Goal: Information Seeking & Learning: Find contact information

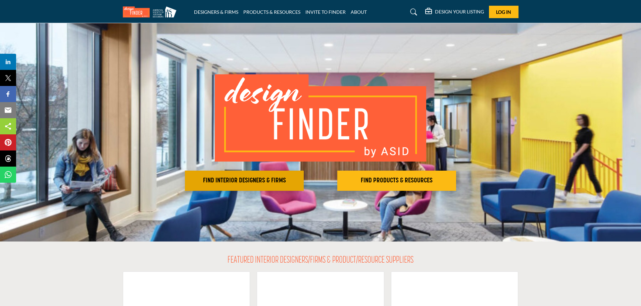
click at [222, 180] on h2 "FIND INTERIOR DESIGNERS & FIRMS" at bounding box center [244, 181] width 115 height 8
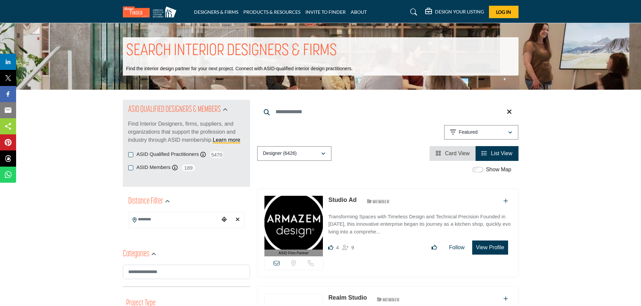
click at [187, 220] on input "Search Location" at bounding box center [174, 219] width 91 height 13
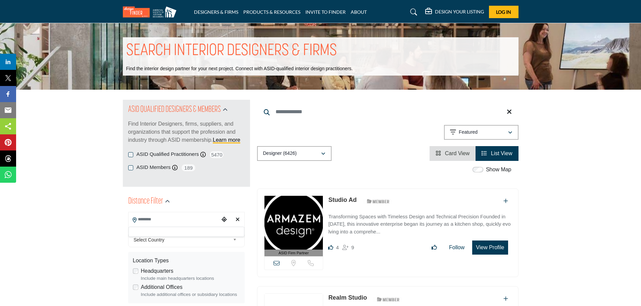
click at [236, 240] on b at bounding box center [236, 240] width 6 height 8
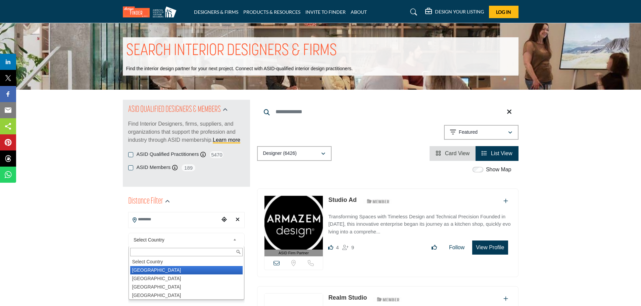
click at [168, 271] on li "United States" at bounding box center [186, 270] width 112 height 8
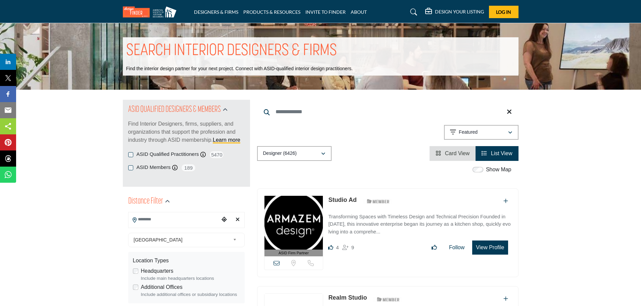
type input "***"
click at [162, 218] on input "Search Location" at bounding box center [174, 219] width 91 height 13
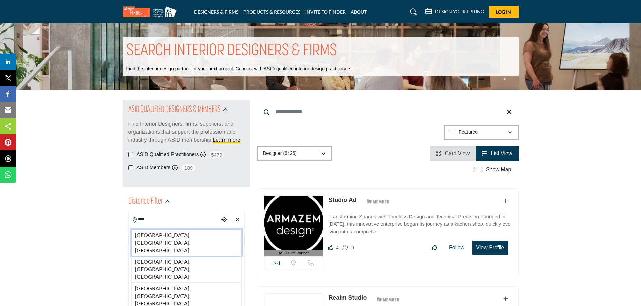
click at [152, 233] on li "Lodi, CA, USA" at bounding box center [186, 242] width 110 height 27
type input "**********"
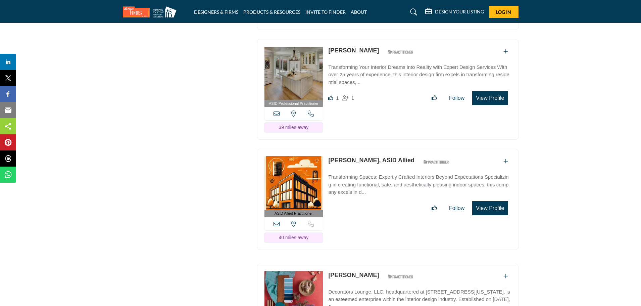
scroll to position [2320, 0]
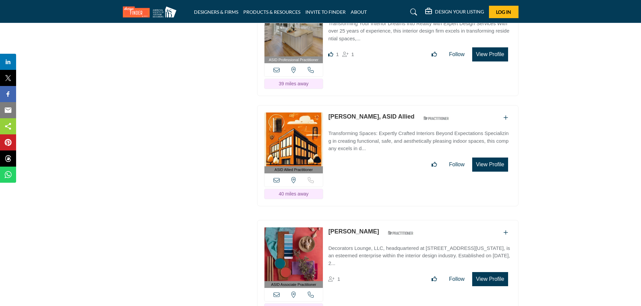
drag, startPoint x: 327, startPoint y: 94, endPoint x: 369, endPoint y: 93, distance: 43.0
click at [369, 105] on div "ASID Allied Practitioner ASID Allied Practitioners have successfully completed …" at bounding box center [387, 155] width 261 height 101
copy link "Ashley Mervau"
drag, startPoint x: 326, startPoint y: 208, endPoint x: 359, endPoint y: 208, distance: 32.9
click at [359, 220] on div "ASID Associate Practitioner ASID Associate Practitioners have a degree in any m…" at bounding box center [387, 270] width 261 height 101
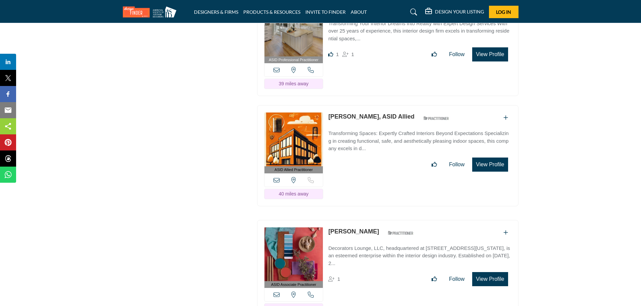
copy link "Simi Patel"
drag, startPoint x: 327, startPoint y: 223, endPoint x: 382, endPoint y: 224, distance: 54.7
click at [382, 224] on div "ASID Associate Practitioner ASID Associate Practitioners have a degree in any m…" at bounding box center [387, 270] width 261 height 101
copy p "Decorators Lounge, LLC"
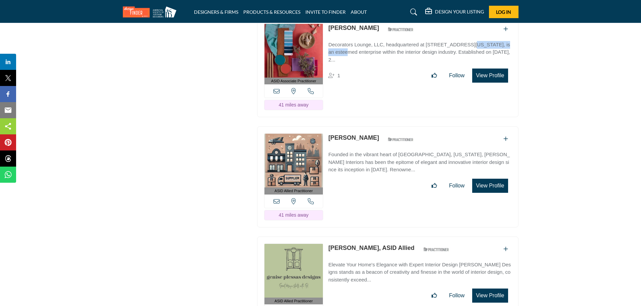
scroll to position [2534, 0]
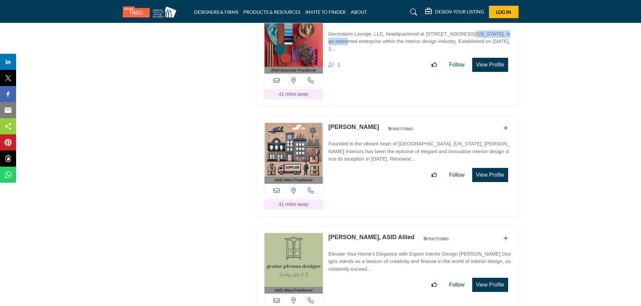
drag, startPoint x: 328, startPoint y: 102, endPoint x: 368, endPoint y: 103, distance: 39.9
click at [368, 115] on div "ASID Allied Practitioner ASID Allied Practitioners have successfully completed …" at bounding box center [387, 165] width 261 height 101
copy link "Christine Fife"
drag, startPoint x: 328, startPoint y: 212, endPoint x: 372, endPoint y: 211, distance: 44.6
click at [372, 226] on div "ASID Allied Practitioner ASID Allied Practitioners have successfully completed …" at bounding box center [387, 276] width 261 height 101
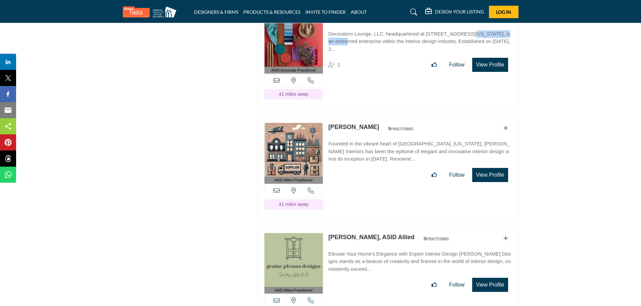
copy link "Genise Plessas"
